Goal: Find contact information: Find contact information

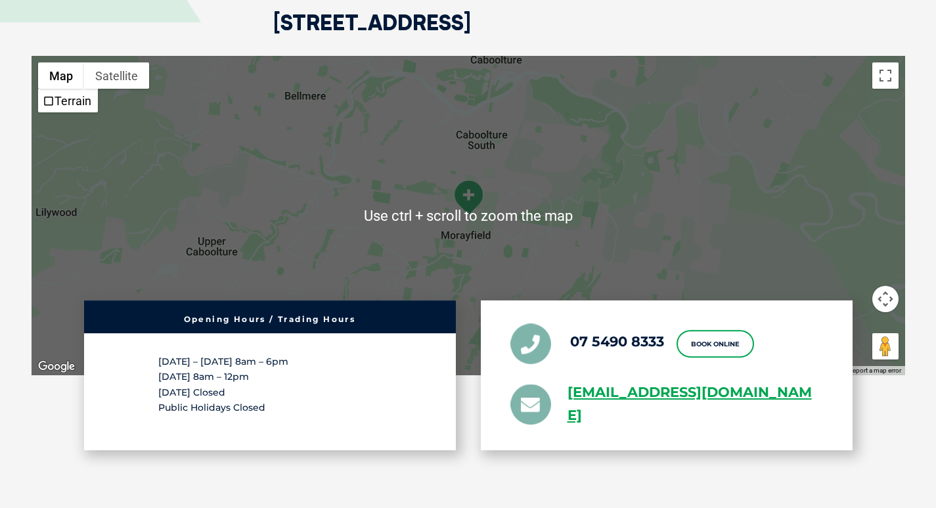
scroll to position [2496, 0]
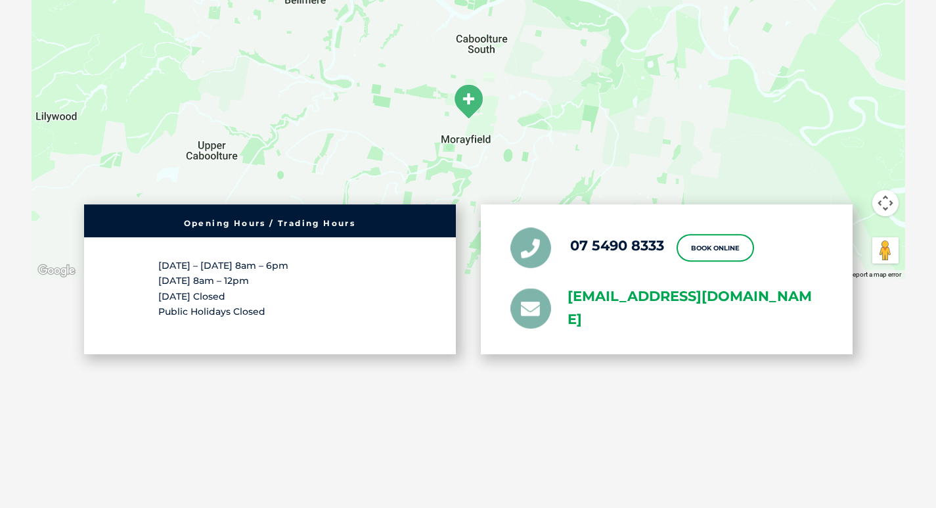
click at [768, 285] on link "[EMAIL_ADDRESS][DOMAIN_NAME]" at bounding box center [696, 308] width 256 height 46
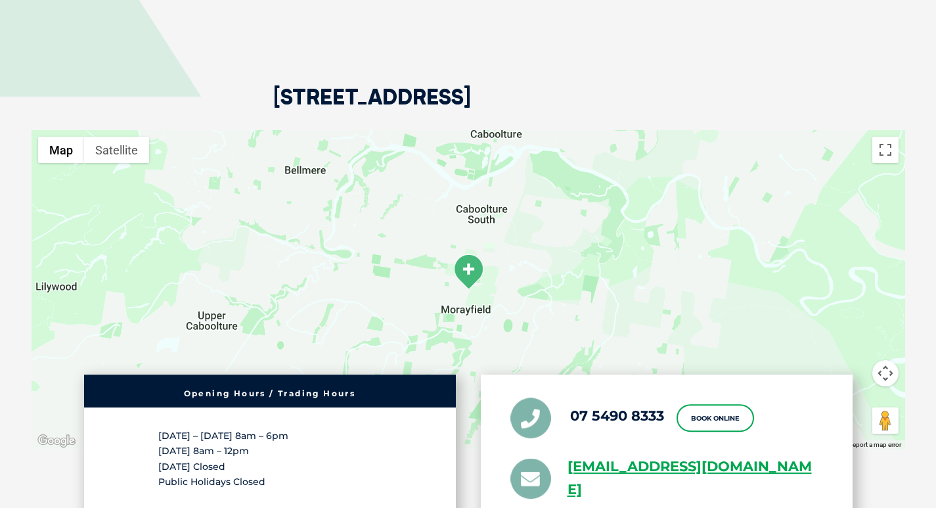
scroll to position [2431, 0]
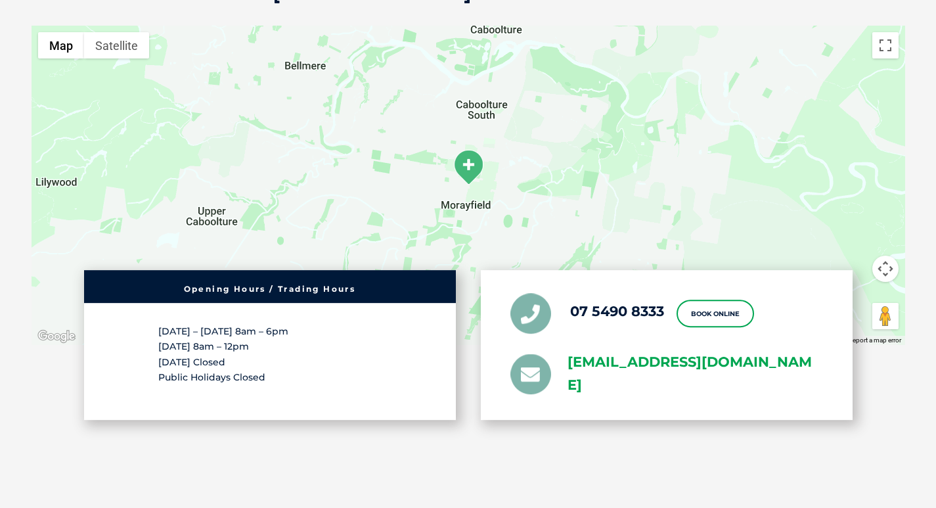
click at [640, 351] on link "[EMAIL_ADDRESS][DOMAIN_NAME]" at bounding box center [696, 374] width 256 height 46
